Goal: Transaction & Acquisition: Purchase product/service

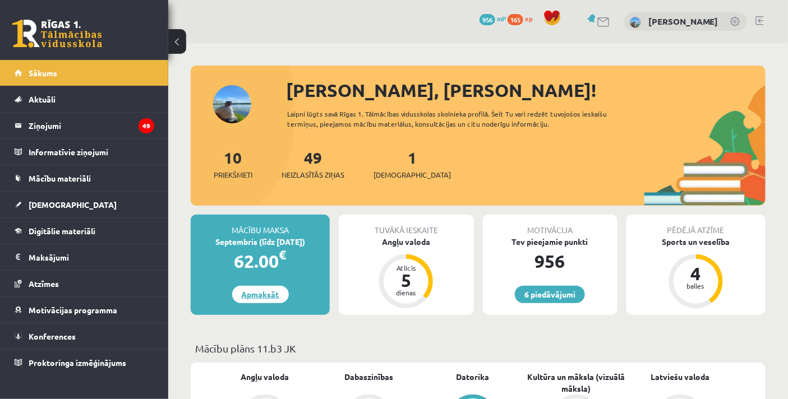
click at [265, 290] on link "Apmaksāt" at bounding box center [260, 294] width 57 height 17
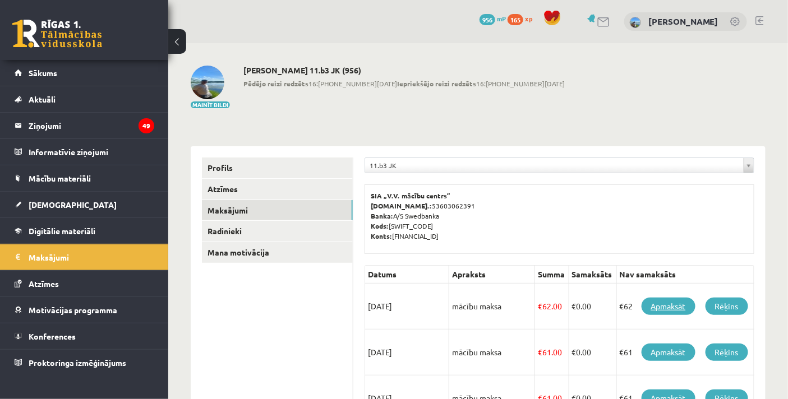
click at [678, 307] on link "Apmaksāt" at bounding box center [668, 306] width 54 height 17
